Goal: Information Seeking & Learning: Learn about a topic

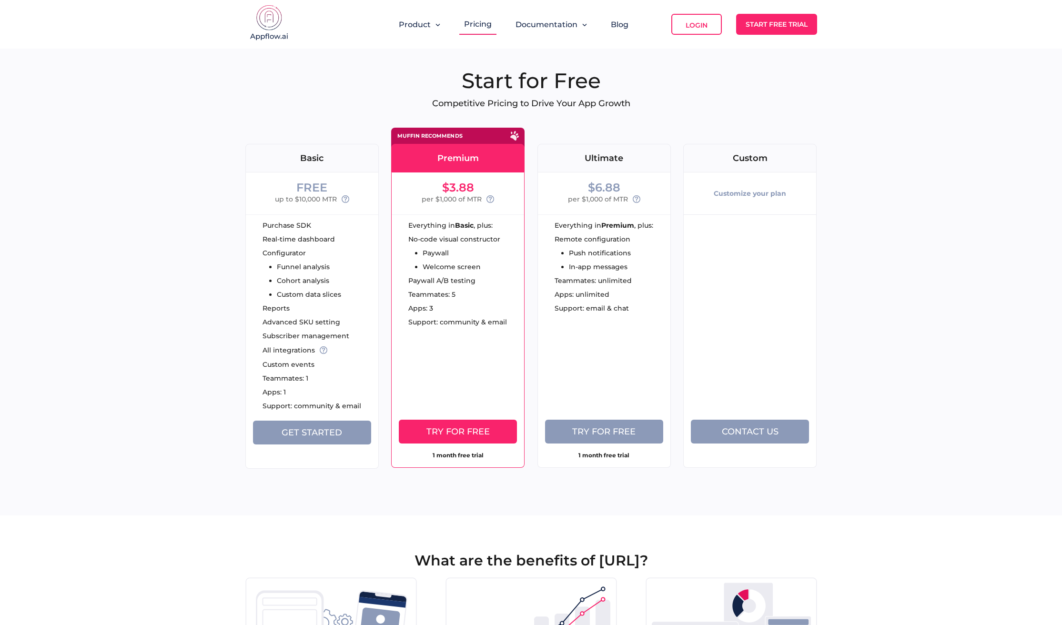
click at [491, 196] on icon at bounding box center [490, 199] width 8 height 8
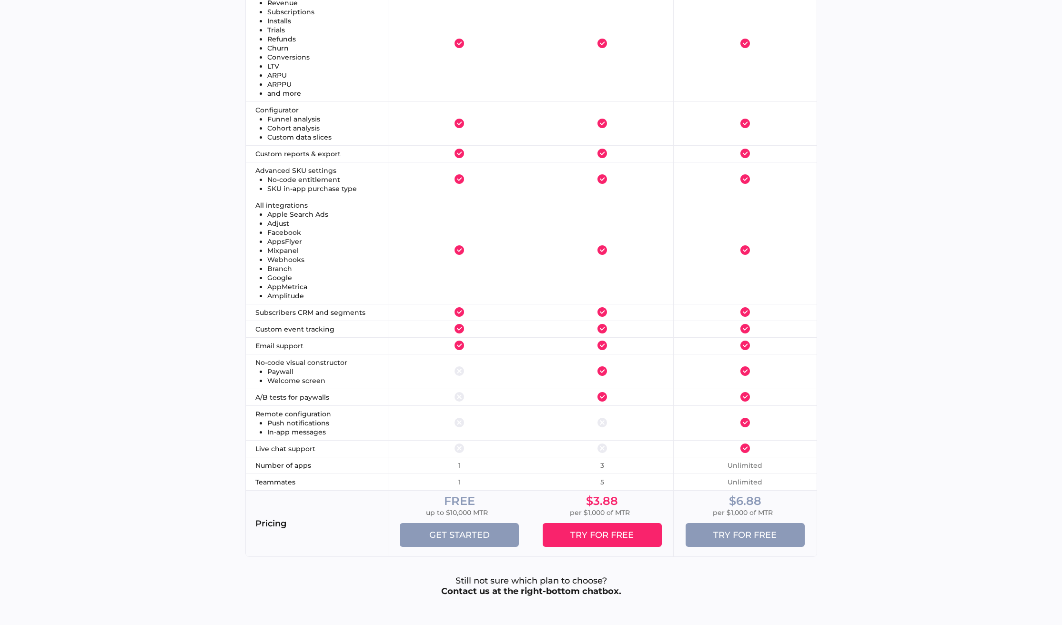
scroll to position [1059, 0]
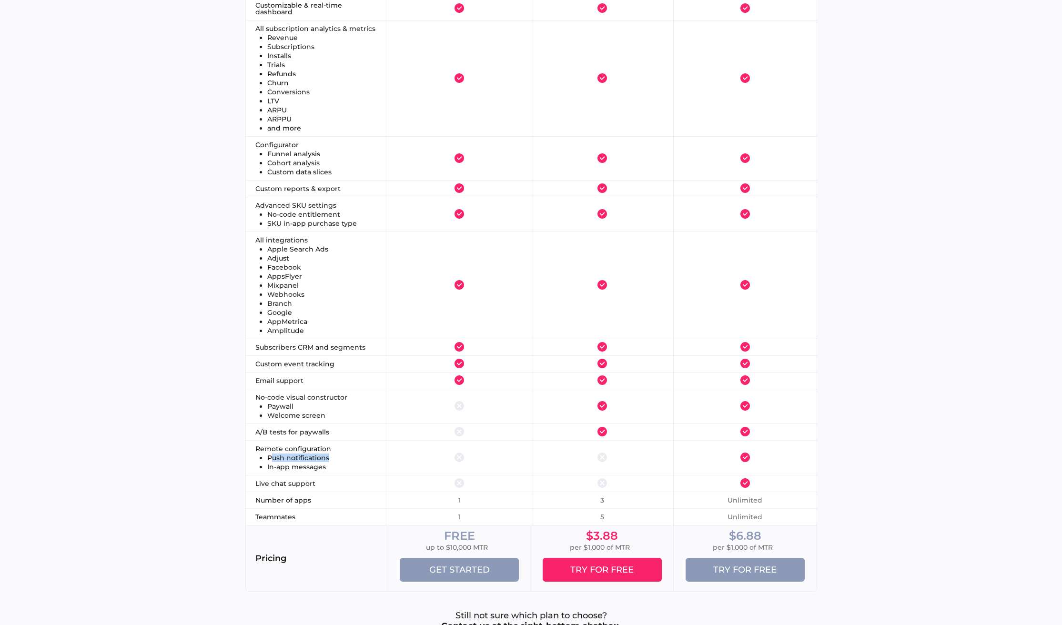
drag, startPoint x: 273, startPoint y: 457, endPoint x: 351, endPoint y: 457, distance: 78.1
click at [351, 457] on li "Push notifications" at bounding box center [322, 457] width 111 height 7
click at [349, 461] on ul "Remote configuration Push notifications In-app messages" at bounding box center [316, 457] width 123 height 25
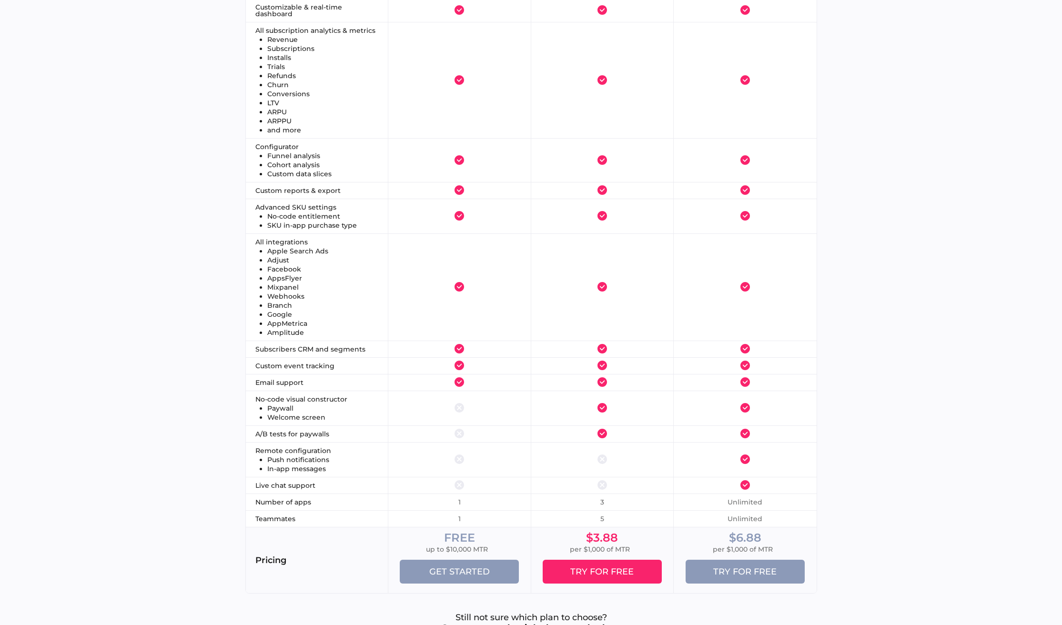
scroll to position [0, 0]
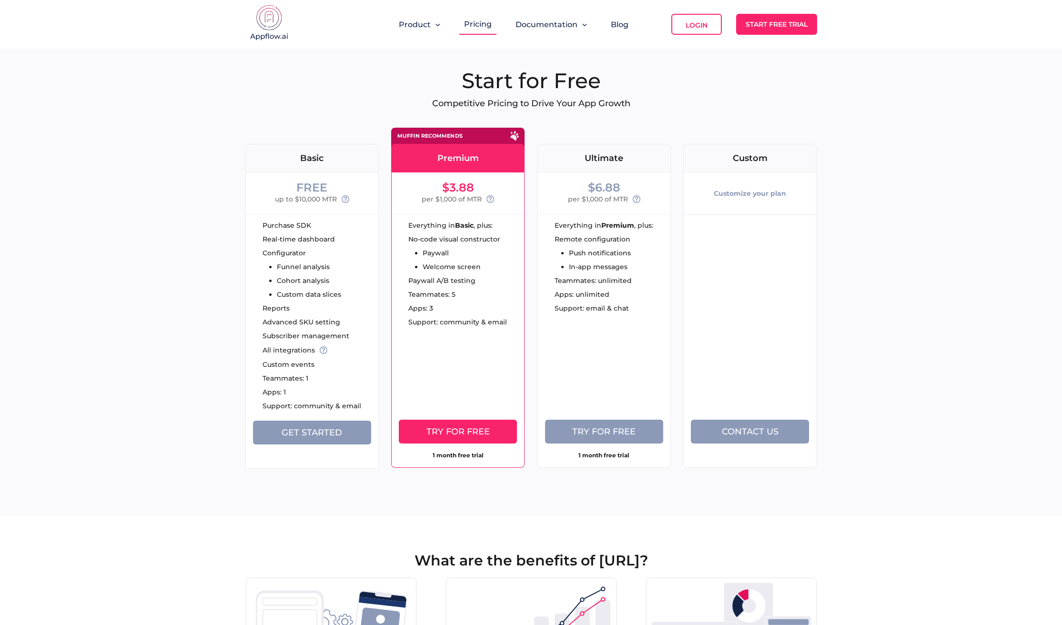
click at [527, 11] on div "Product Pricing Documentation Blog Login Start Free Trial" at bounding box center [531, 24] width 572 height 49
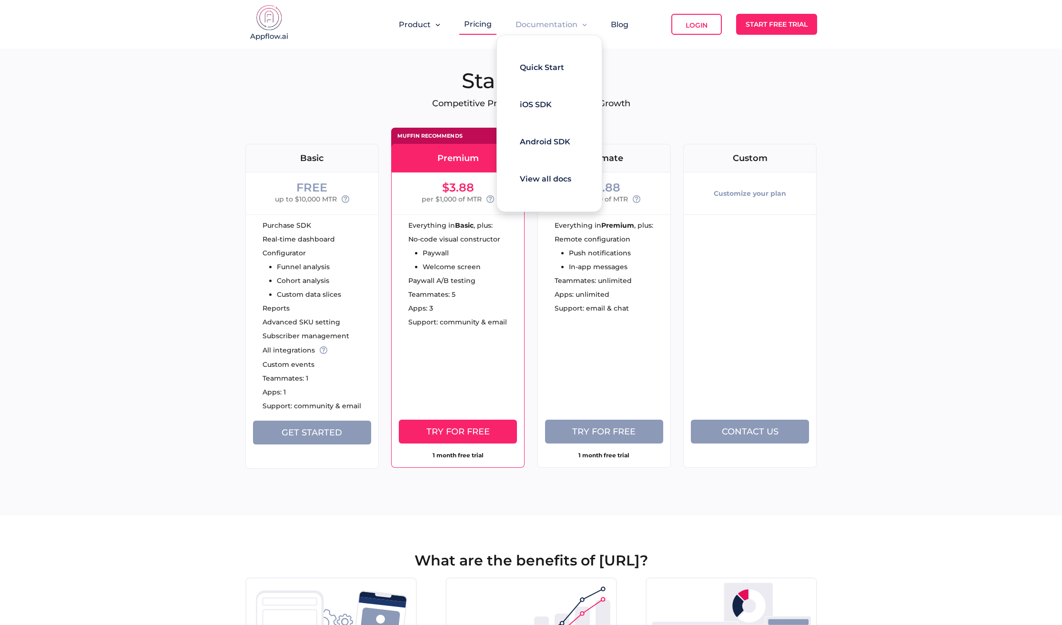
click at [531, 20] on span "Documentation" at bounding box center [546, 24] width 62 height 9
click at [545, 67] on span "Quick Start" at bounding box center [542, 67] width 44 height 9
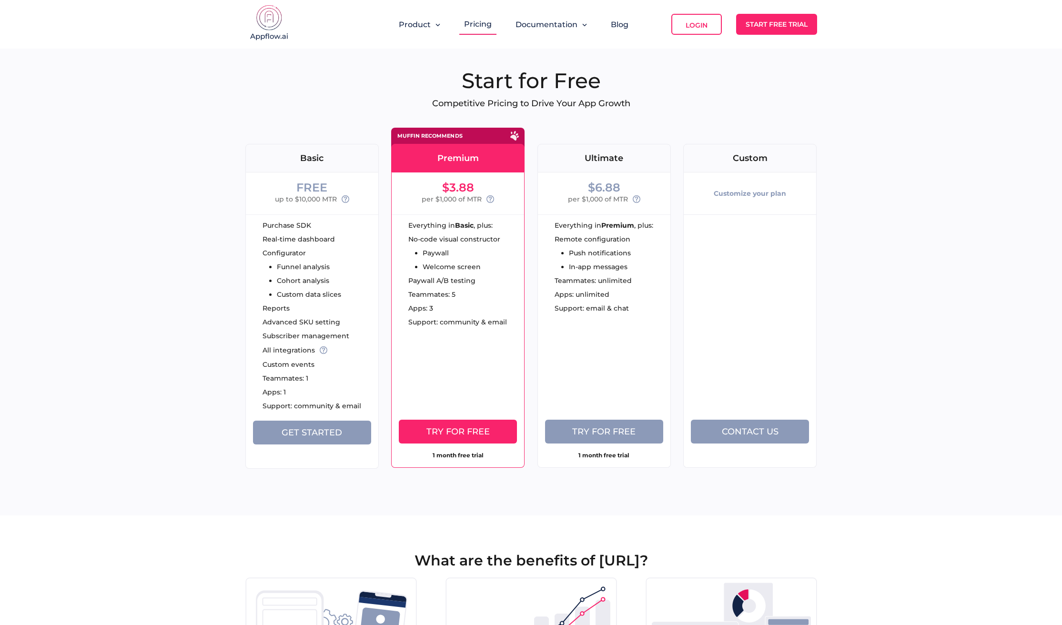
click at [629, 434] on span "Try for free" at bounding box center [603, 431] width 63 height 10
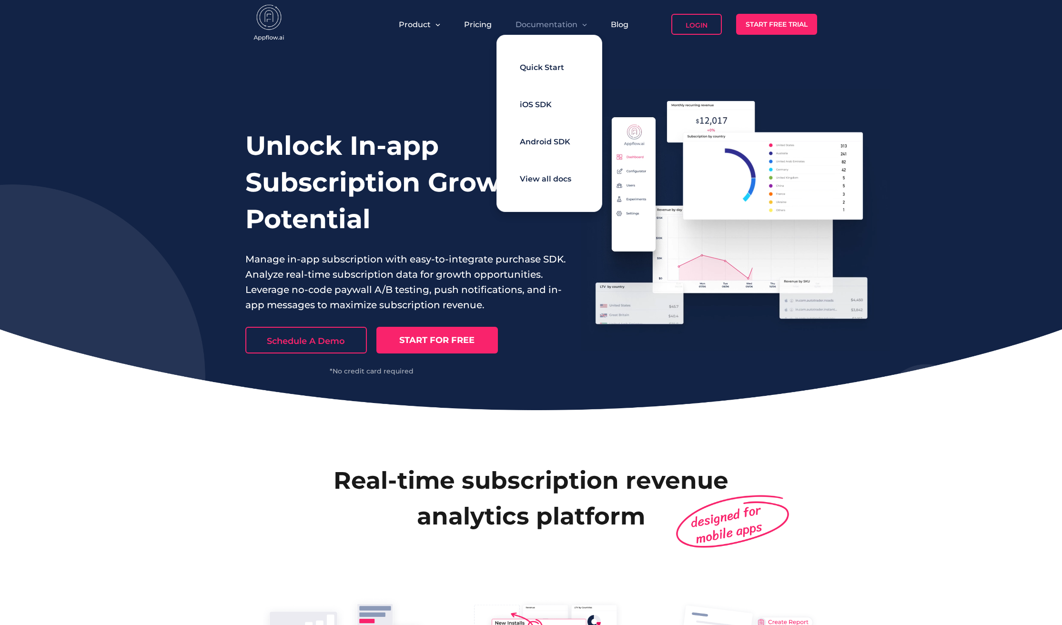
click at [546, 26] on span "Documentation" at bounding box center [546, 24] width 62 height 9
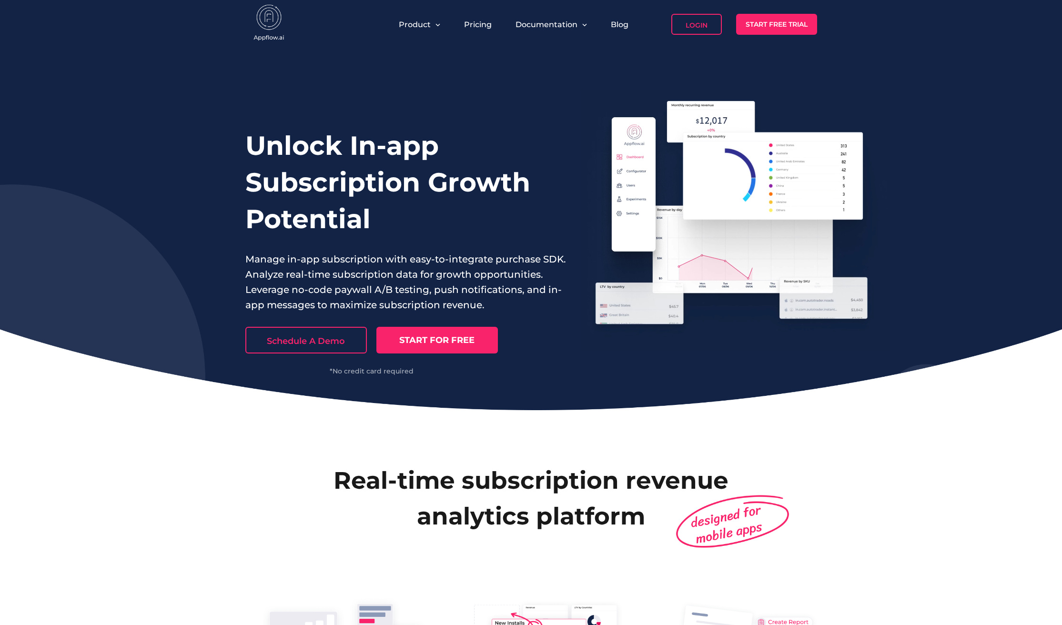
click at [562, 30] on div "Documentation" at bounding box center [551, 24] width 81 height 21
click at [562, 29] on div "Documentation" at bounding box center [551, 24] width 81 height 21
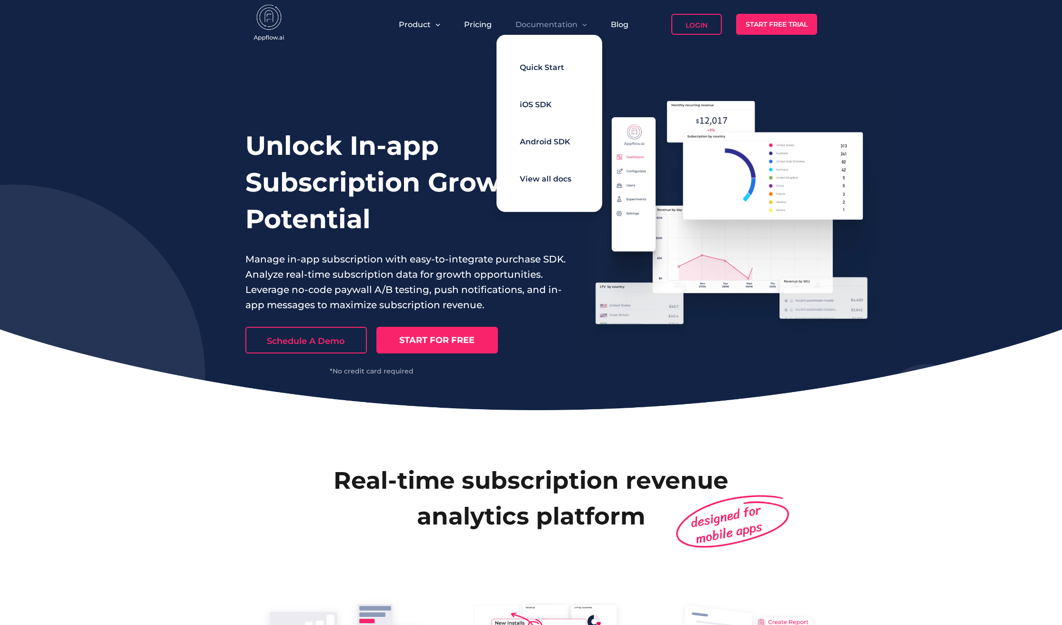
click at [546, 105] on span "iOS SDK" at bounding box center [536, 104] width 32 height 9
